Goal: Task Accomplishment & Management: Manage account settings

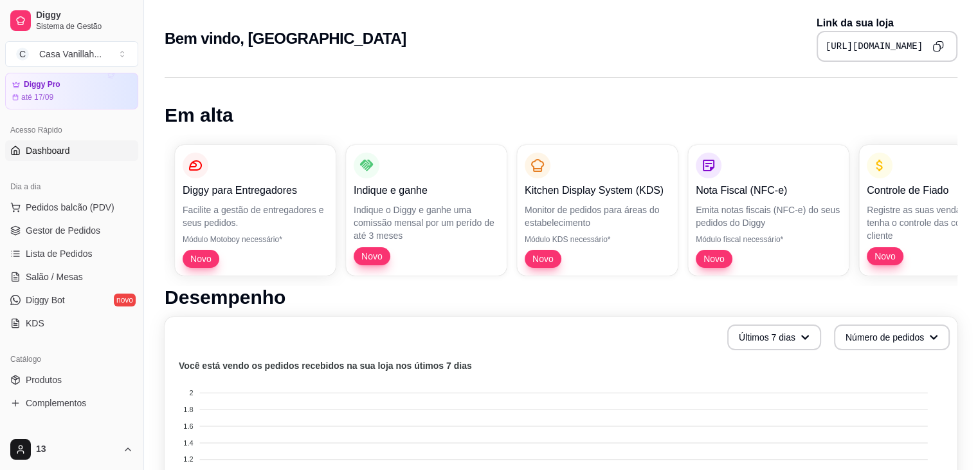
scroll to position [64, 0]
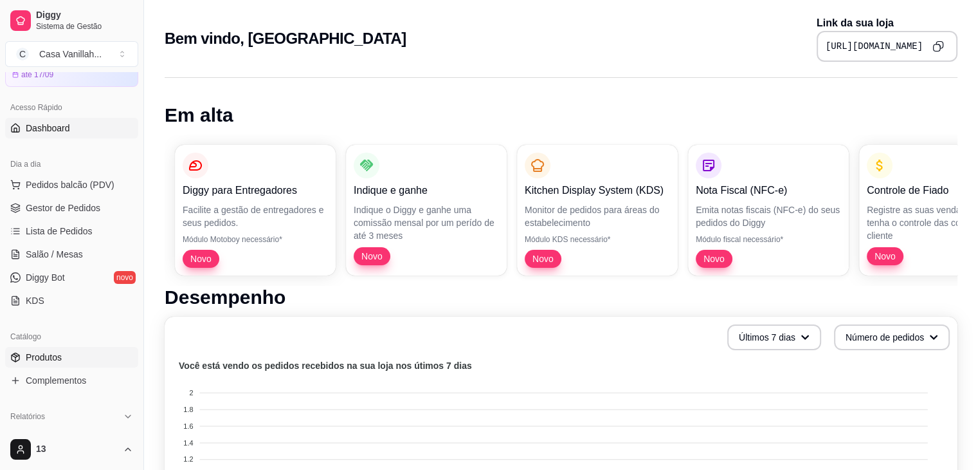
click at [42, 361] on span "Produtos" at bounding box center [44, 357] width 36 height 13
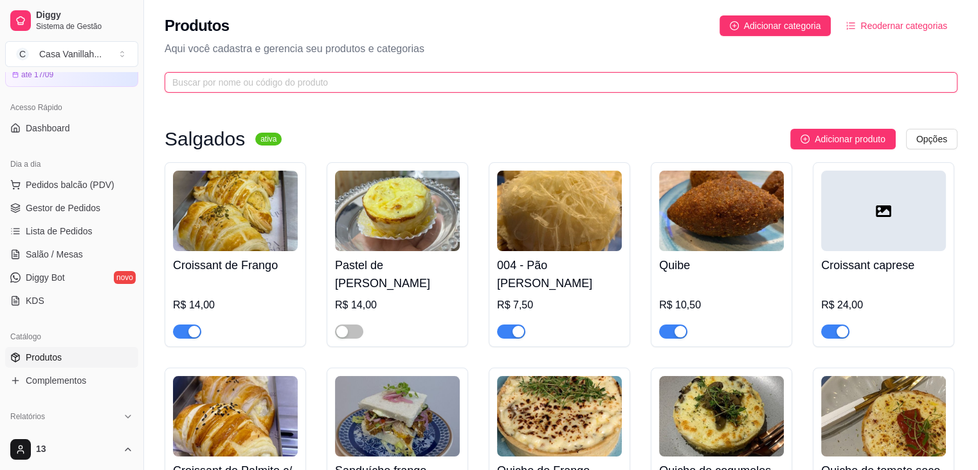
click at [196, 75] on input "text" at bounding box center [555, 82] width 767 height 14
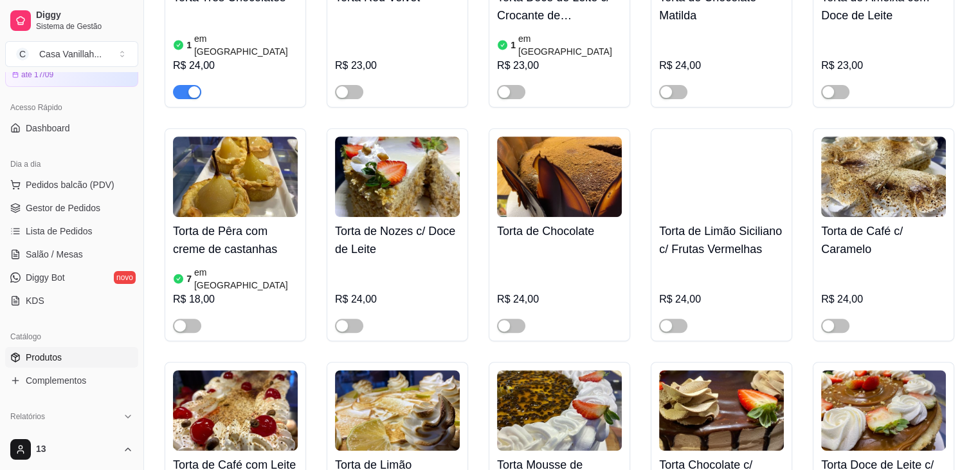
scroll to position [432, 0]
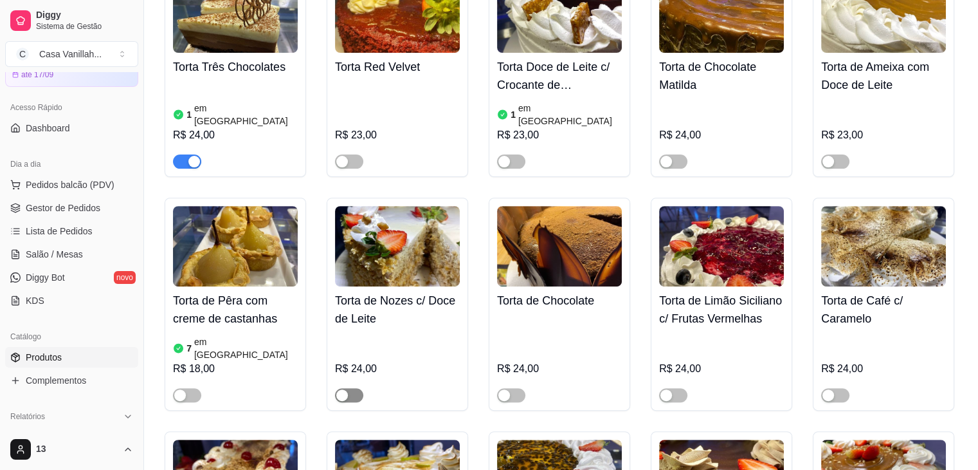
click at [340, 389] on div "button" at bounding box center [342, 395] width 12 height 12
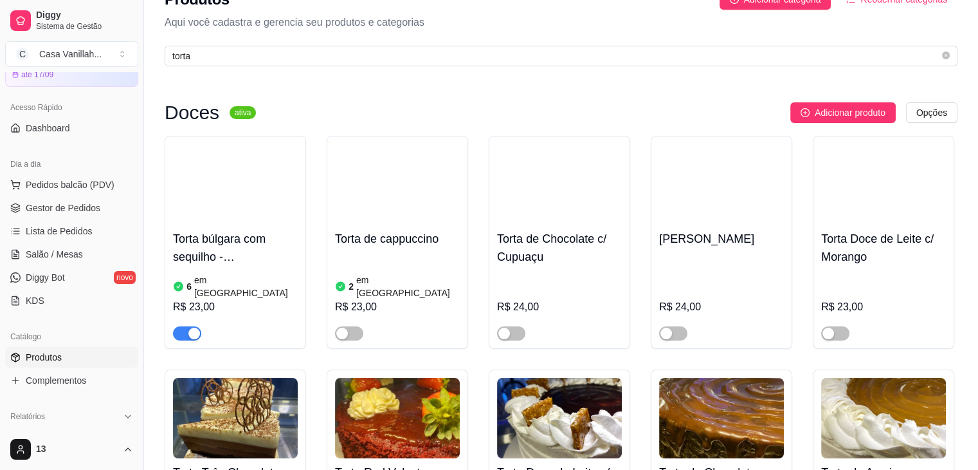
scroll to position [0, 0]
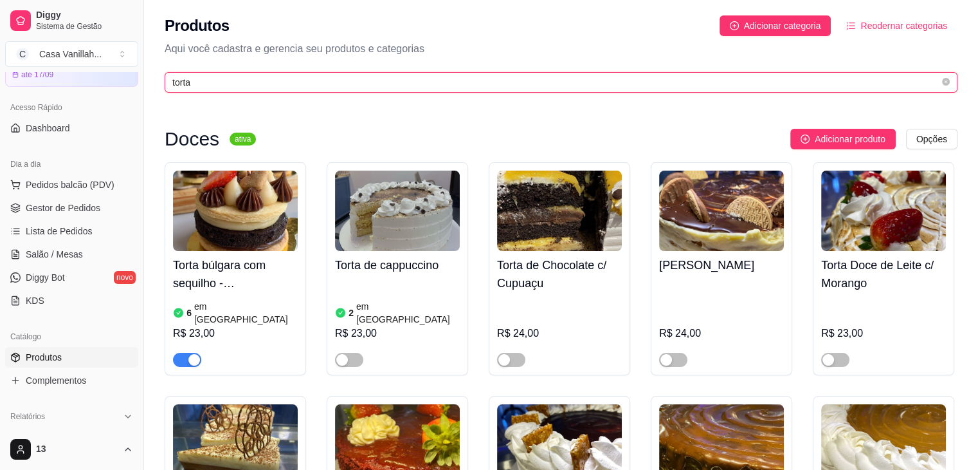
click at [244, 85] on input "torta" at bounding box center [555, 82] width 767 height 14
type input "t"
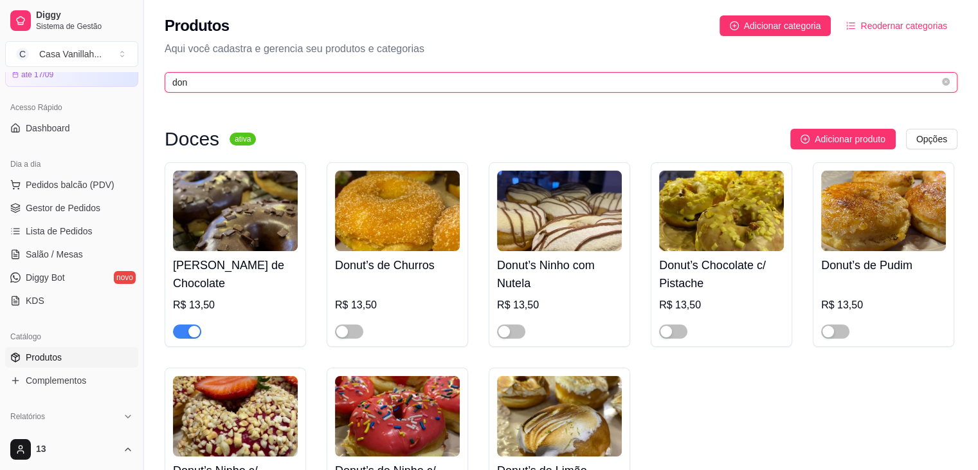
click at [201, 80] on input "don" at bounding box center [555, 82] width 767 height 14
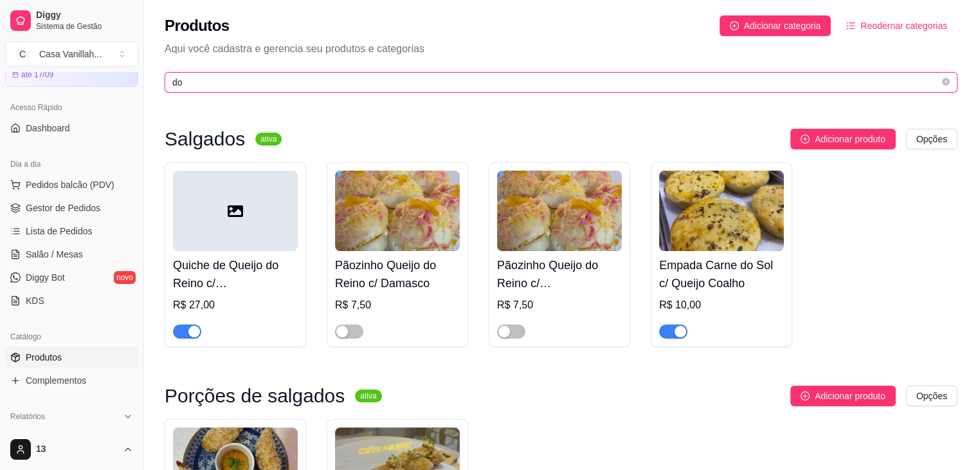
type input "d"
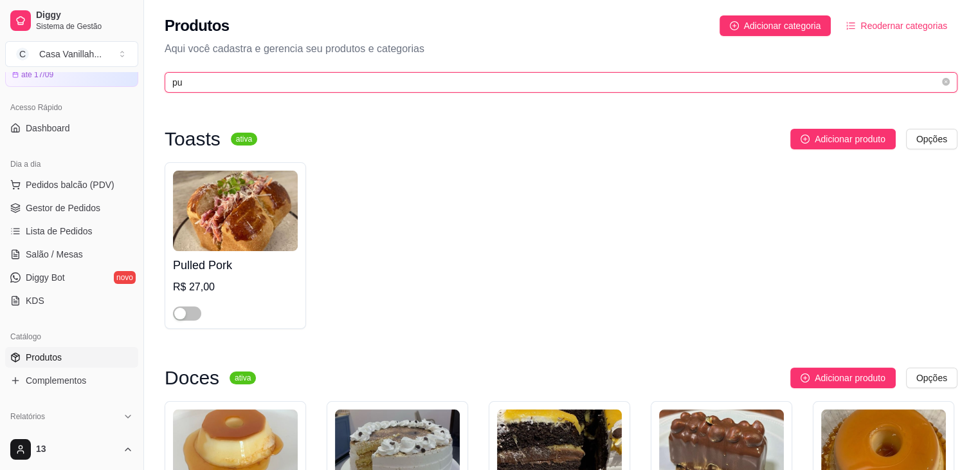
drag, startPoint x: 230, startPoint y: 80, endPoint x: 198, endPoint y: 78, distance: 31.6
click at [206, 78] on input "pu" at bounding box center [555, 82] width 767 height 14
type input "p"
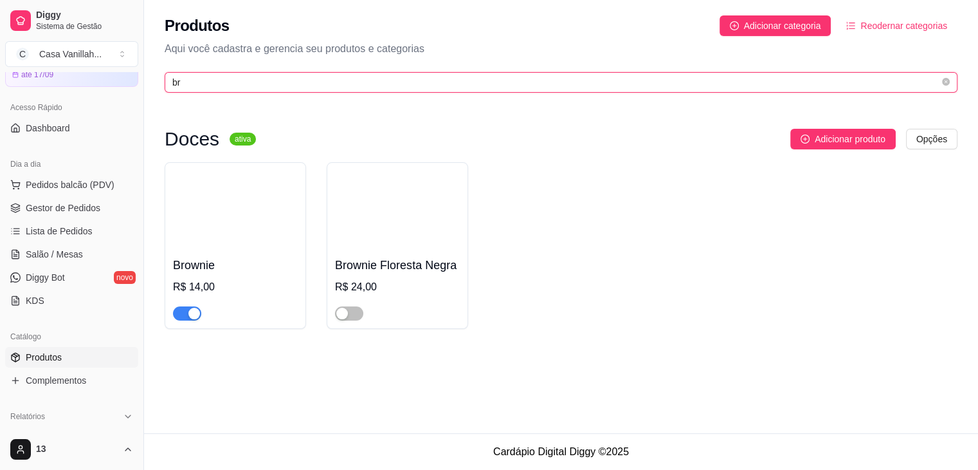
type input "b"
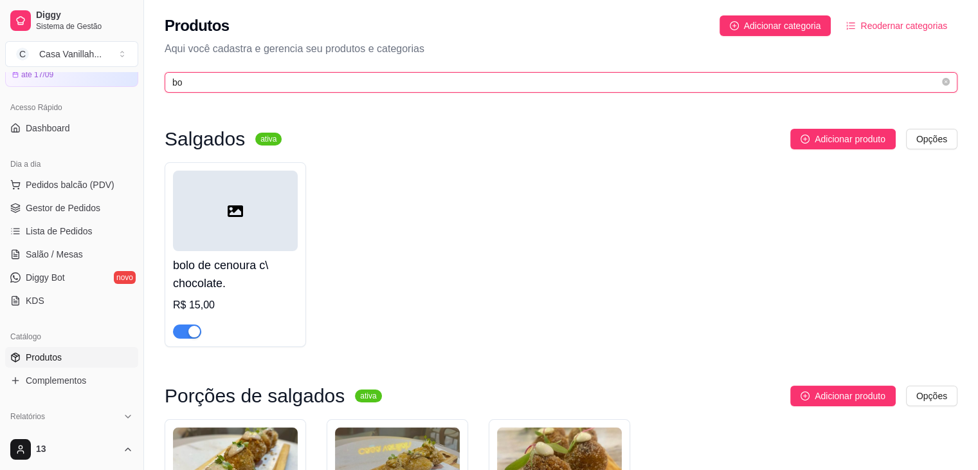
type input "b"
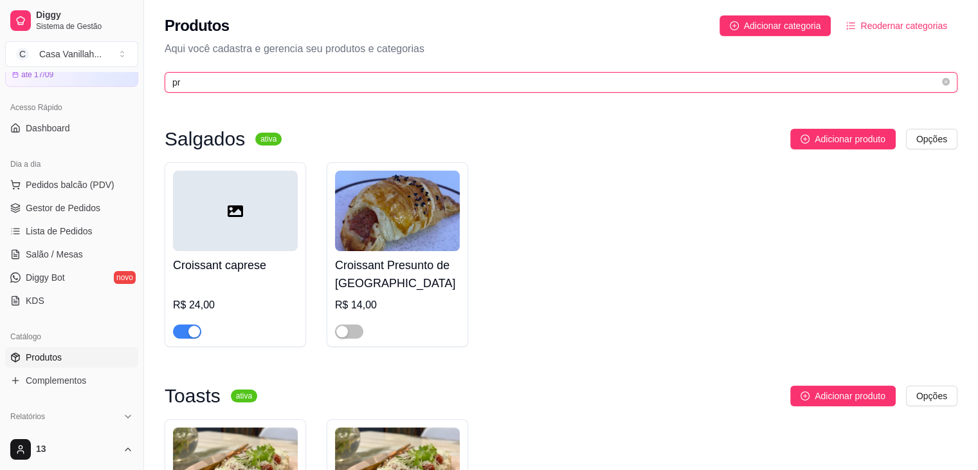
type input "p"
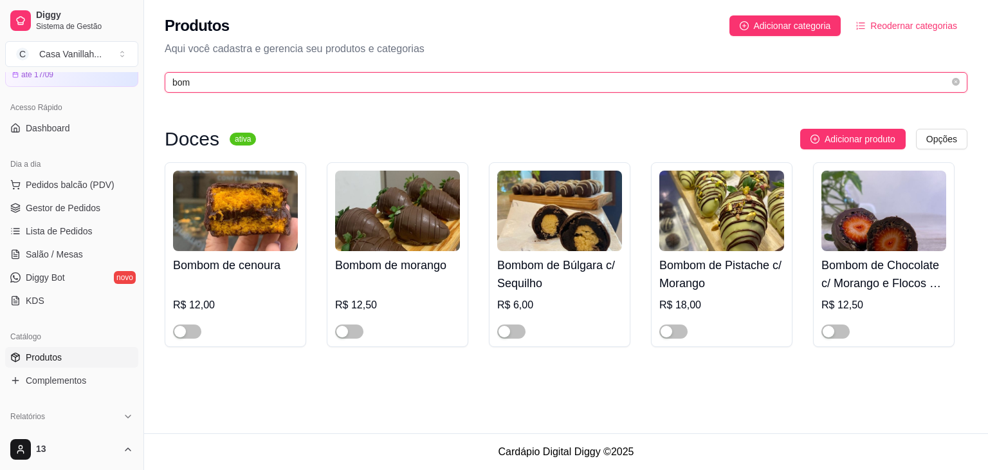
click at [209, 84] on input "bom" at bounding box center [560, 82] width 777 height 14
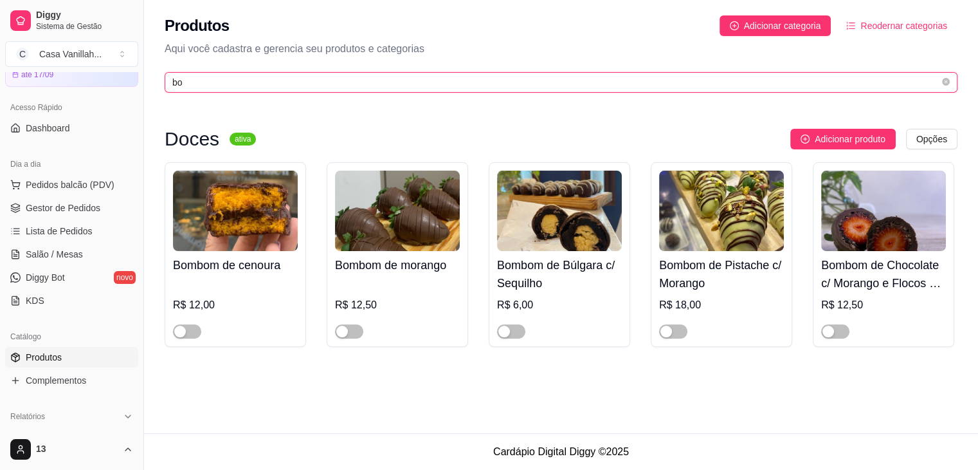
type input "b"
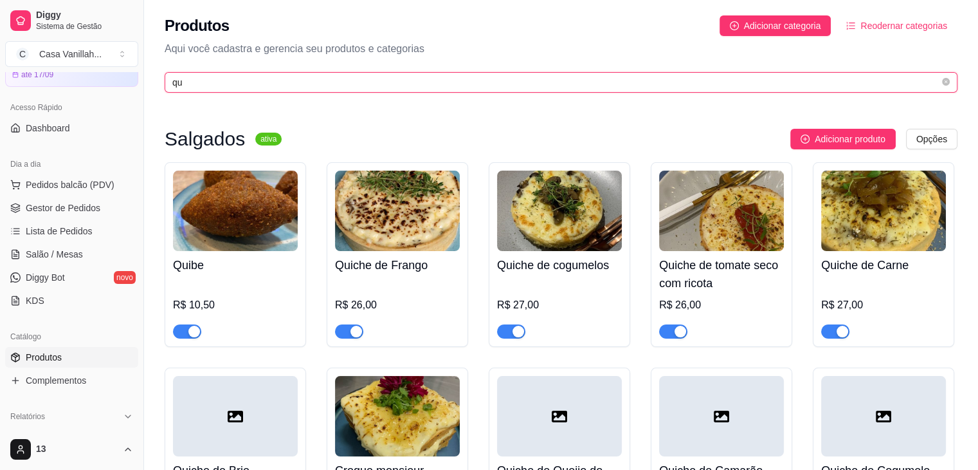
type input "q"
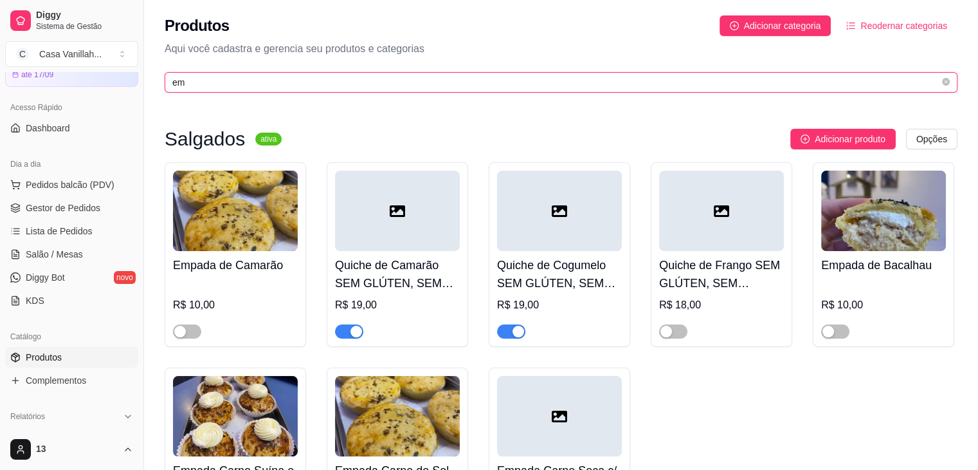
type input "e"
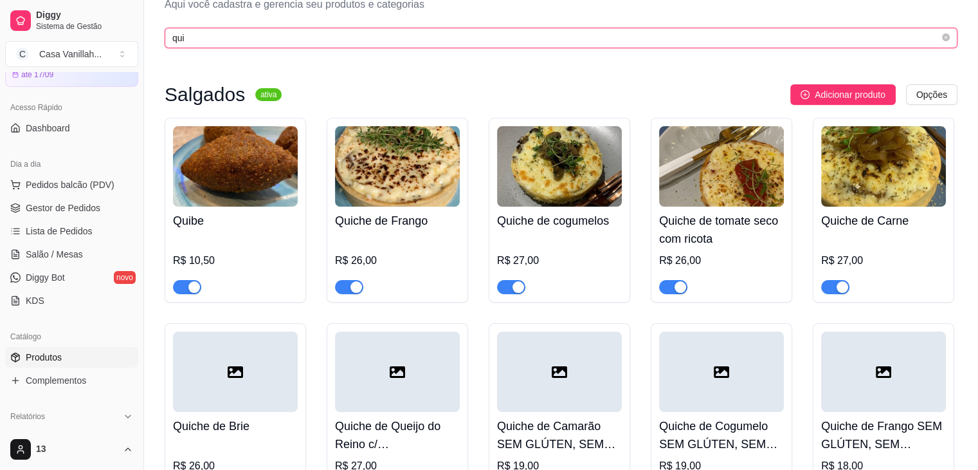
scroll to position [129, 0]
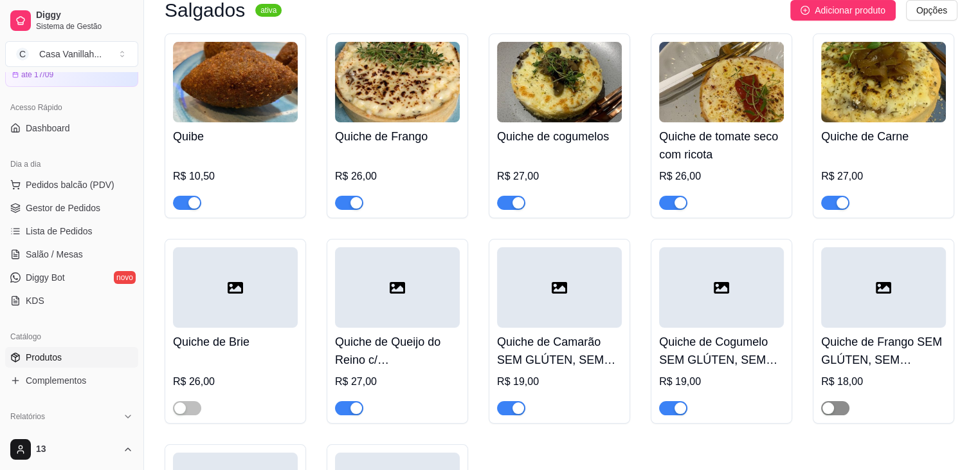
click at [830, 410] on div "button" at bounding box center [829, 408] width 12 height 12
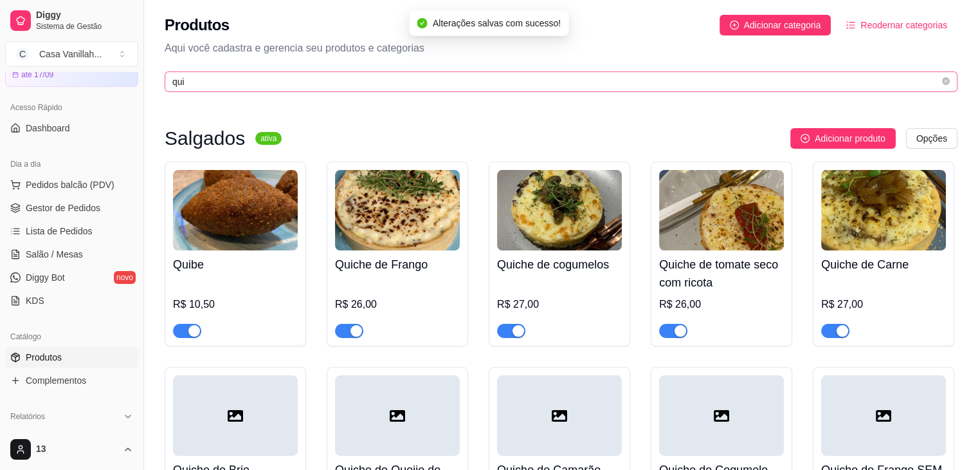
scroll to position [0, 0]
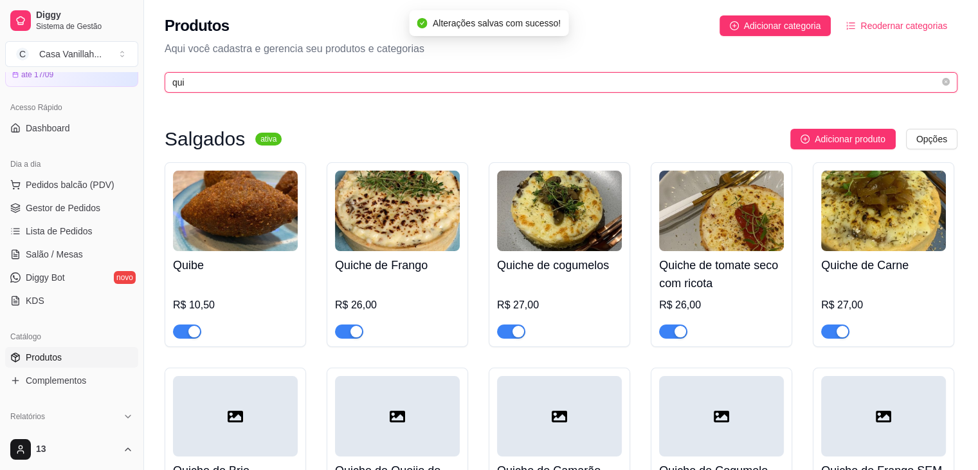
drag, startPoint x: 358, startPoint y: 78, endPoint x: 340, endPoint y: 83, distance: 18.1
click at [345, 80] on input "qui" at bounding box center [555, 82] width 767 height 14
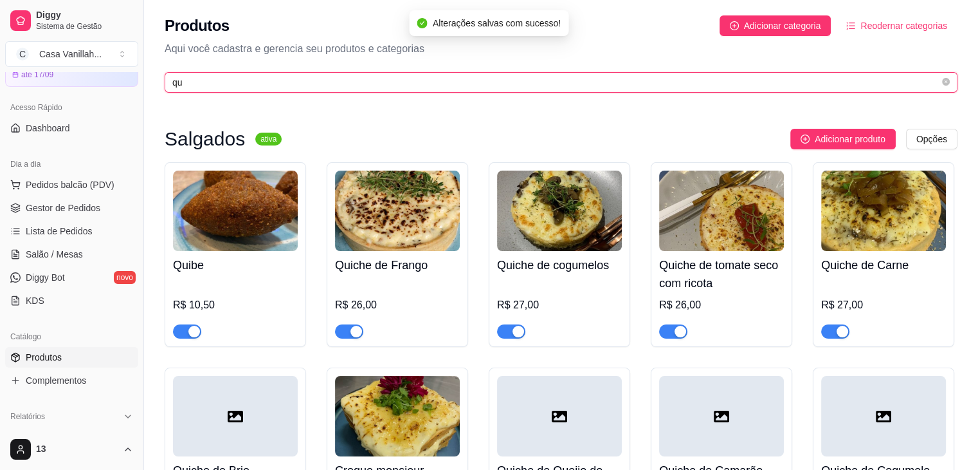
type input "q"
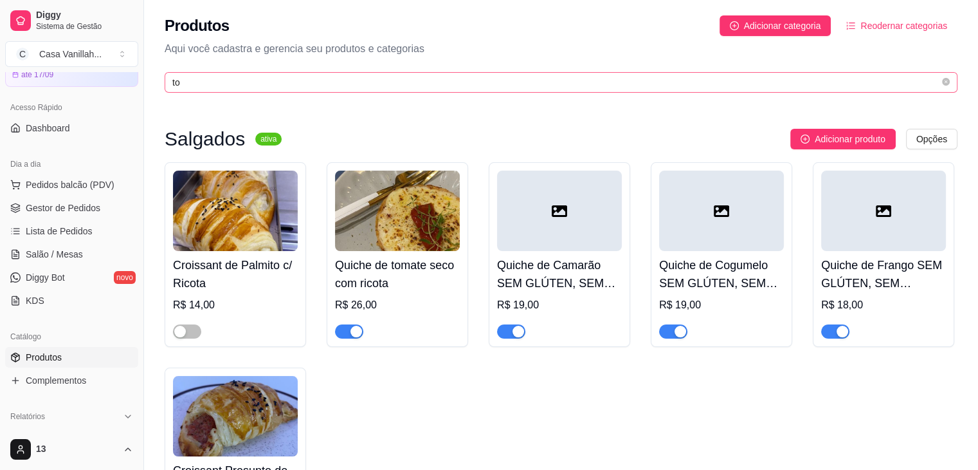
click at [455, 91] on span "to" at bounding box center [561, 82] width 793 height 21
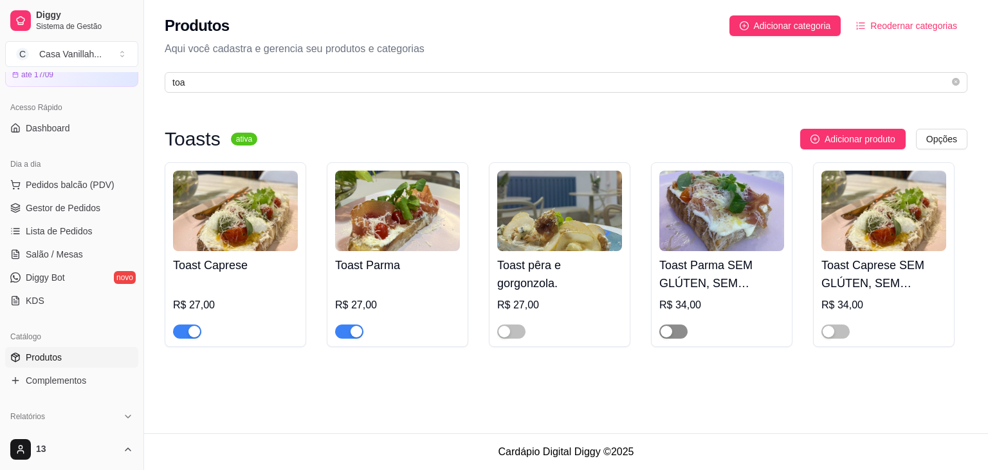
click at [685, 335] on span "button" at bounding box center [673, 331] width 28 height 14
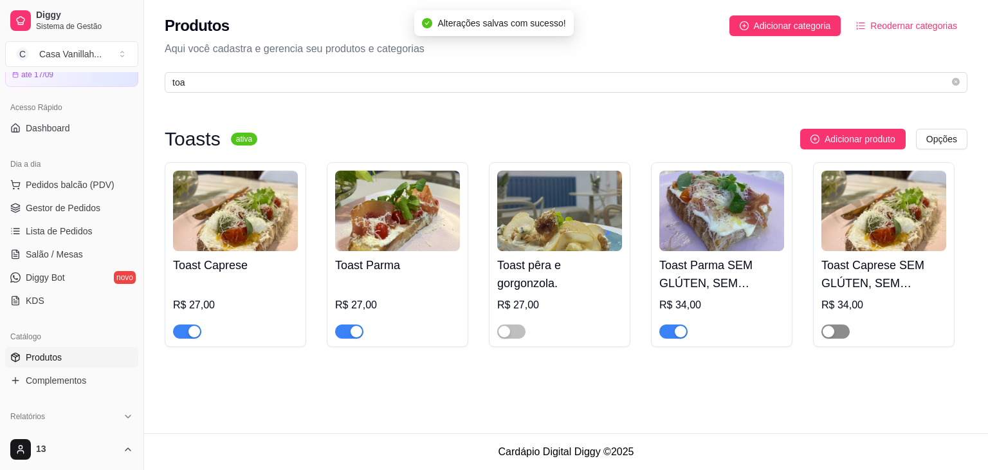
click at [841, 329] on span "button" at bounding box center [835, 331] width 28 height 14
click at [514, 426] on div "Produtos Adicionar categoria Reodernar categorias Aqui você cadastra e gerencia…" at bounding box center [566, 216] width 844 height 433
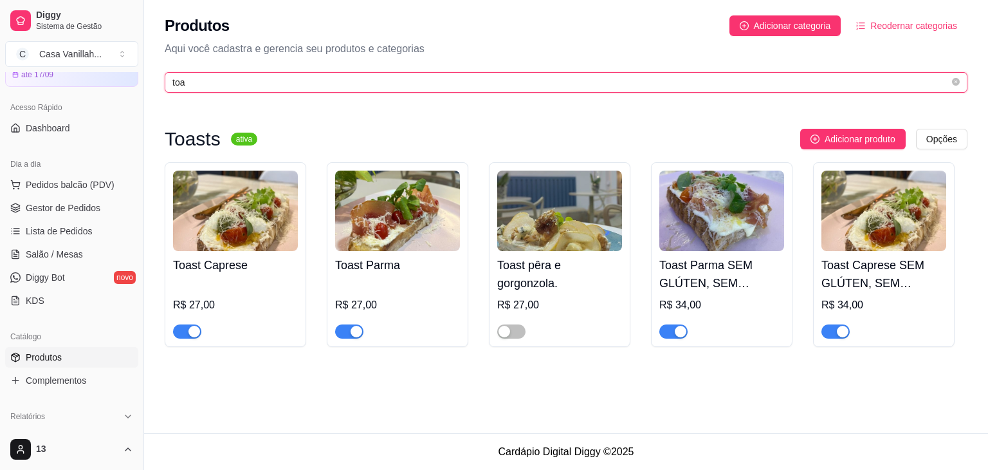
click at [308, 86] on input "toa" at bounding box center [560, 82] width 777 height 14
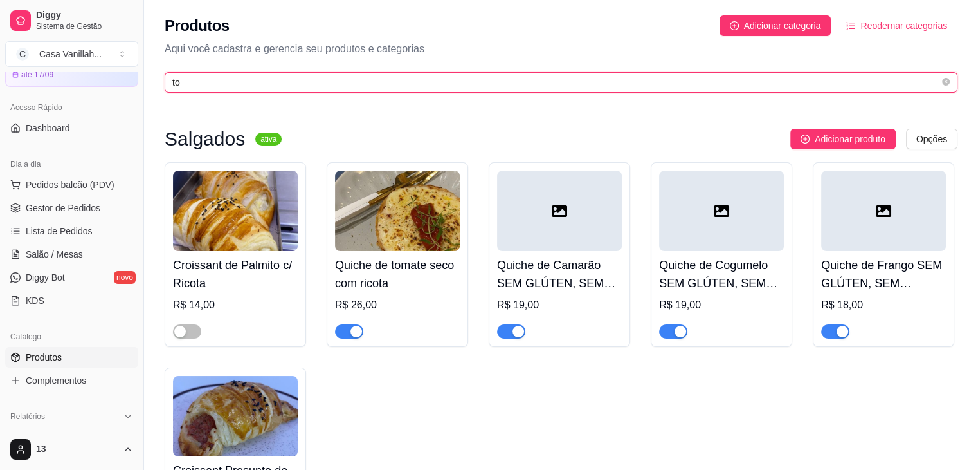
type input "t"
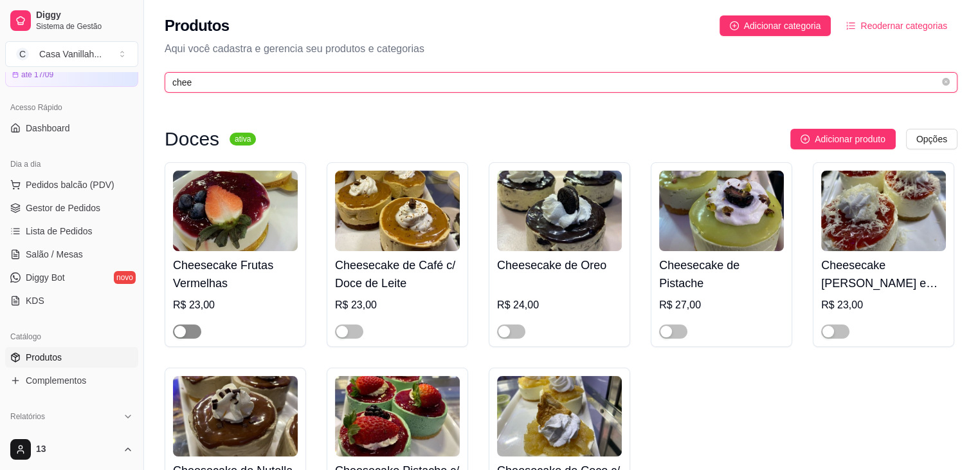
type input "chee"
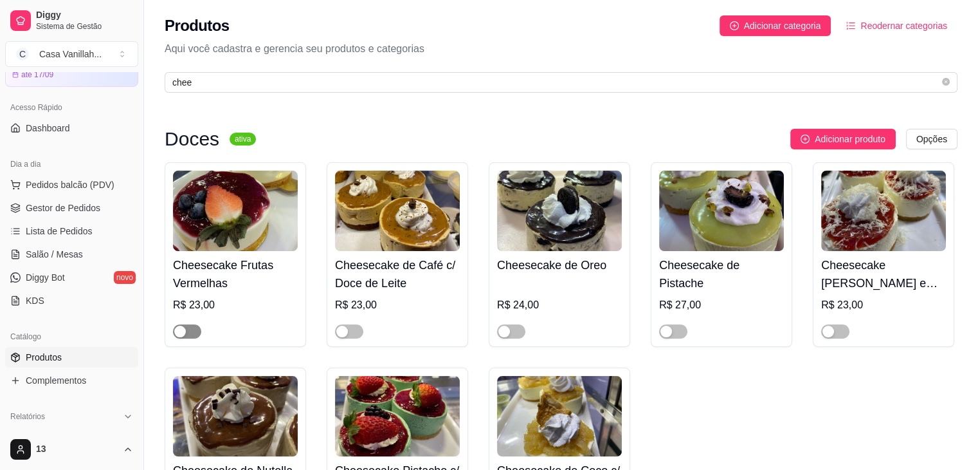
click at [188, 325] on span "button" at bounding box center [187, 331] width 28 height 14
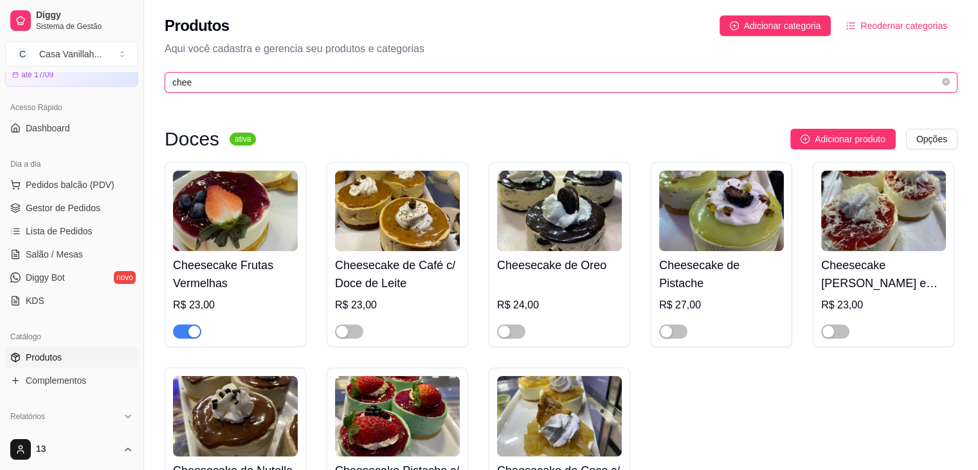
click at [571, 82] on input "chee" at bounding box center [555, 82] width 767 height 14
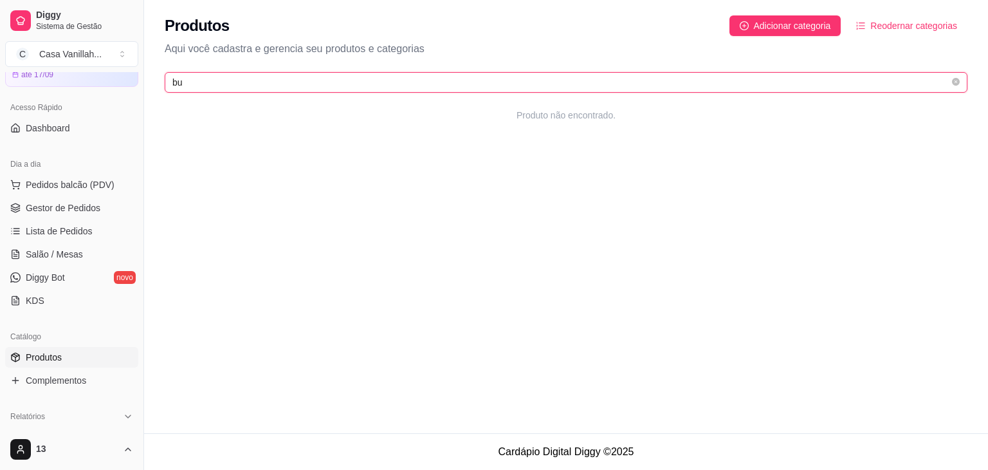
type input "b"
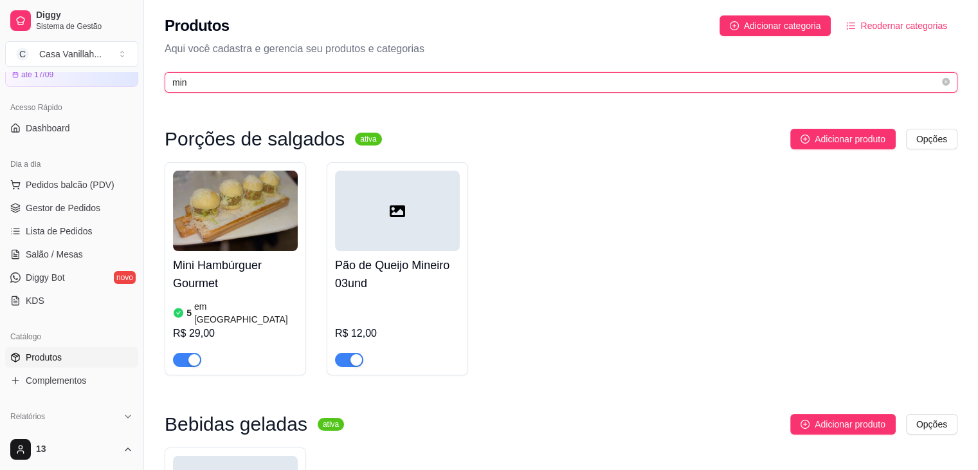
click at [387, 86] on input "min" at bounding box center [555, 82] width 767 height 14
type input "m"
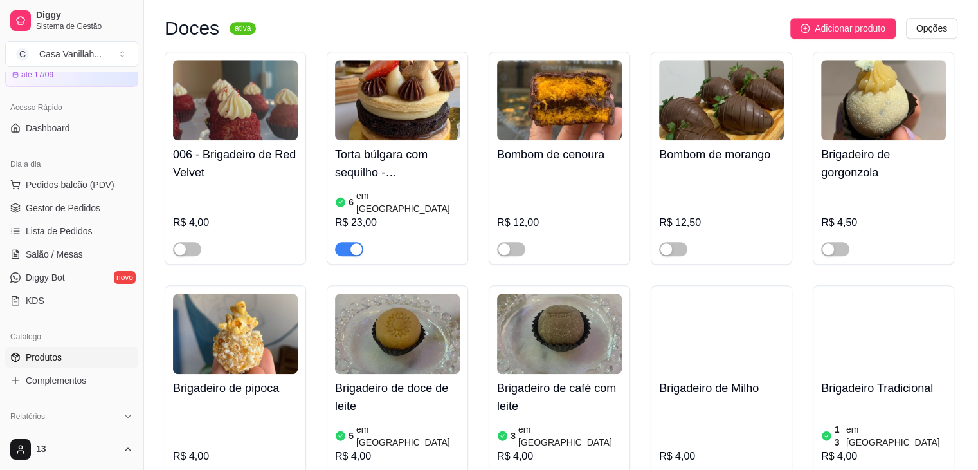
scroll to position [1058, 0]
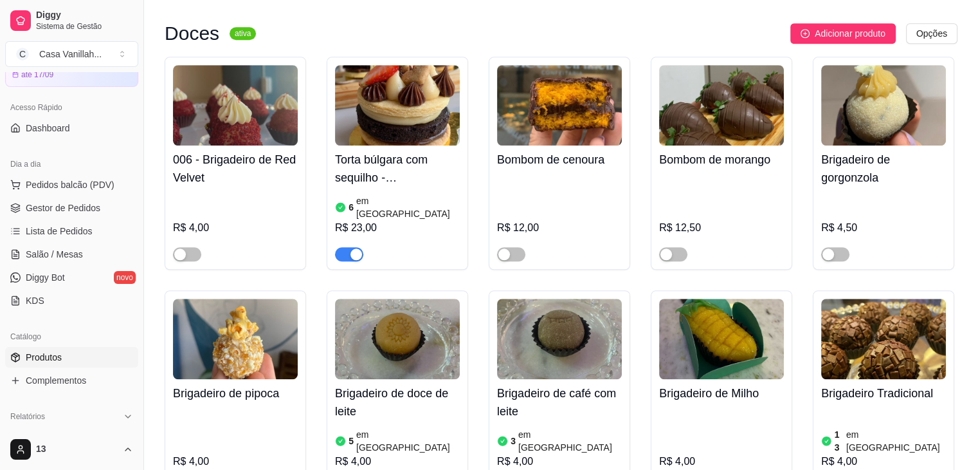
type input "b"
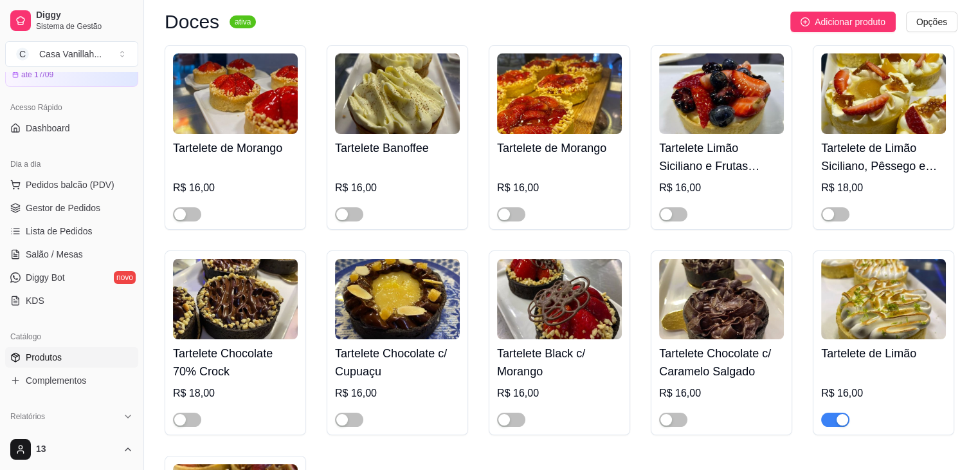
scroll to position [193, 0]
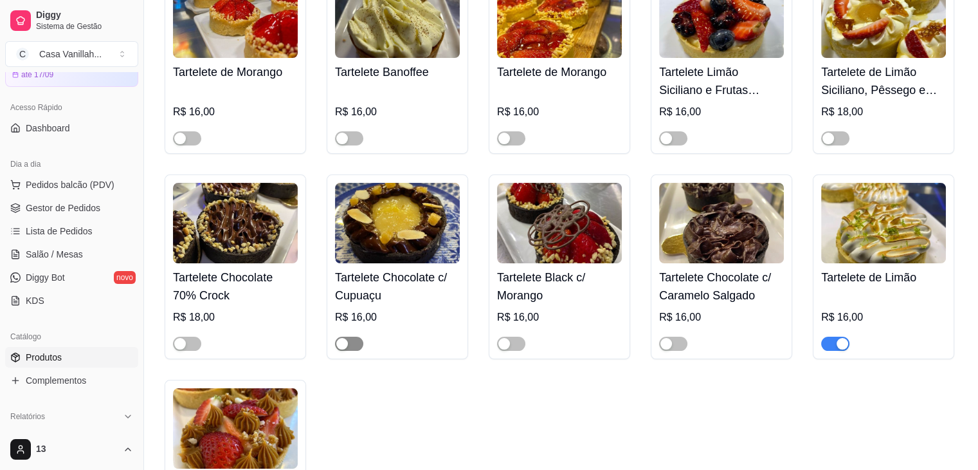
click at [340, 340] on div "button" at bounding box center [342, 344] width 12 height 12
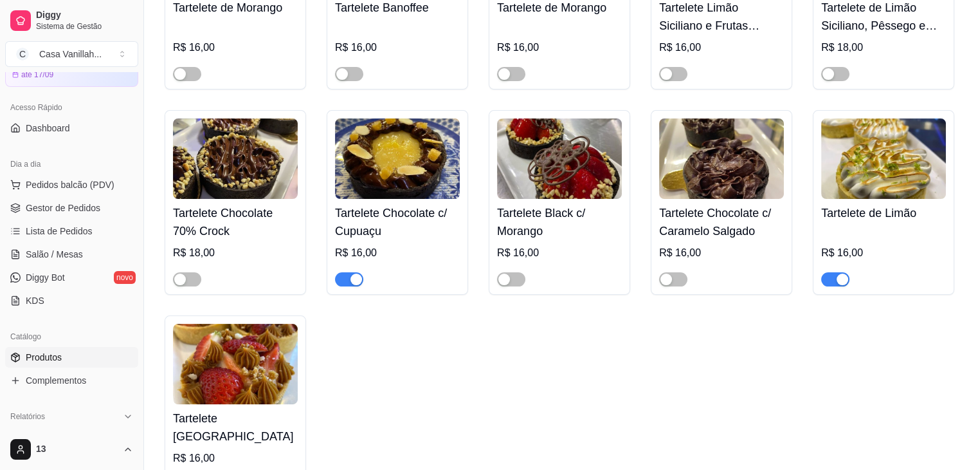
scroll to position [0, 0]
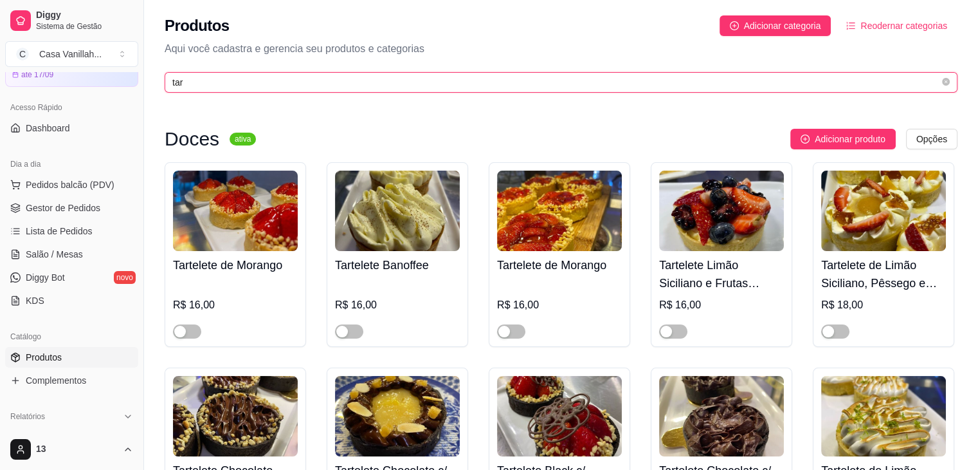
drag, startPoint x: 860, startPoint y: 77, endPoint x: 848, endPoint y: 78, distance: 11.7
click at [856, 80] on input "tar" at bounding box center [555, 82] width 767 height 14
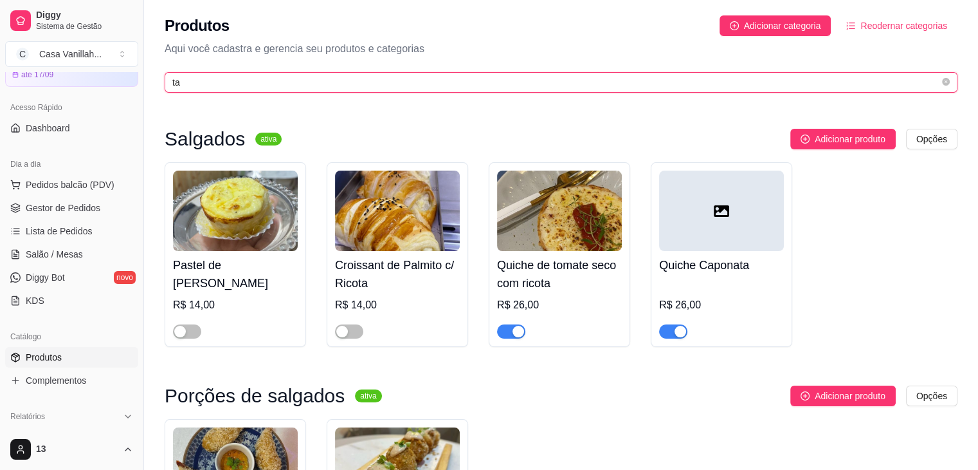
type input "t"
